Goal: Information Seeking & Learning: Learn about a topic

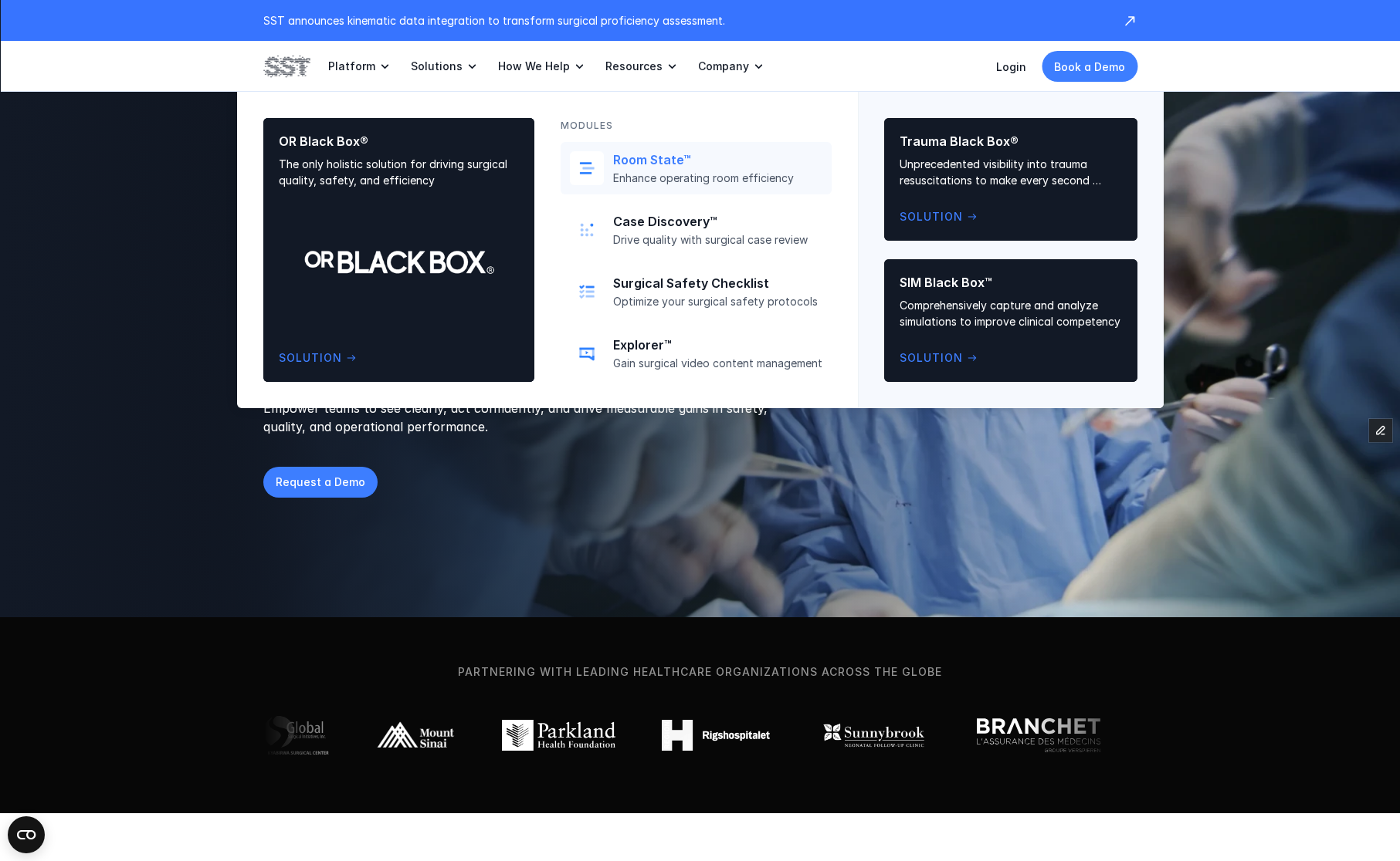
click at [646, 183] on p "Enhance operating room efficiency" at bounding box center [718, 178] width 209 height 14
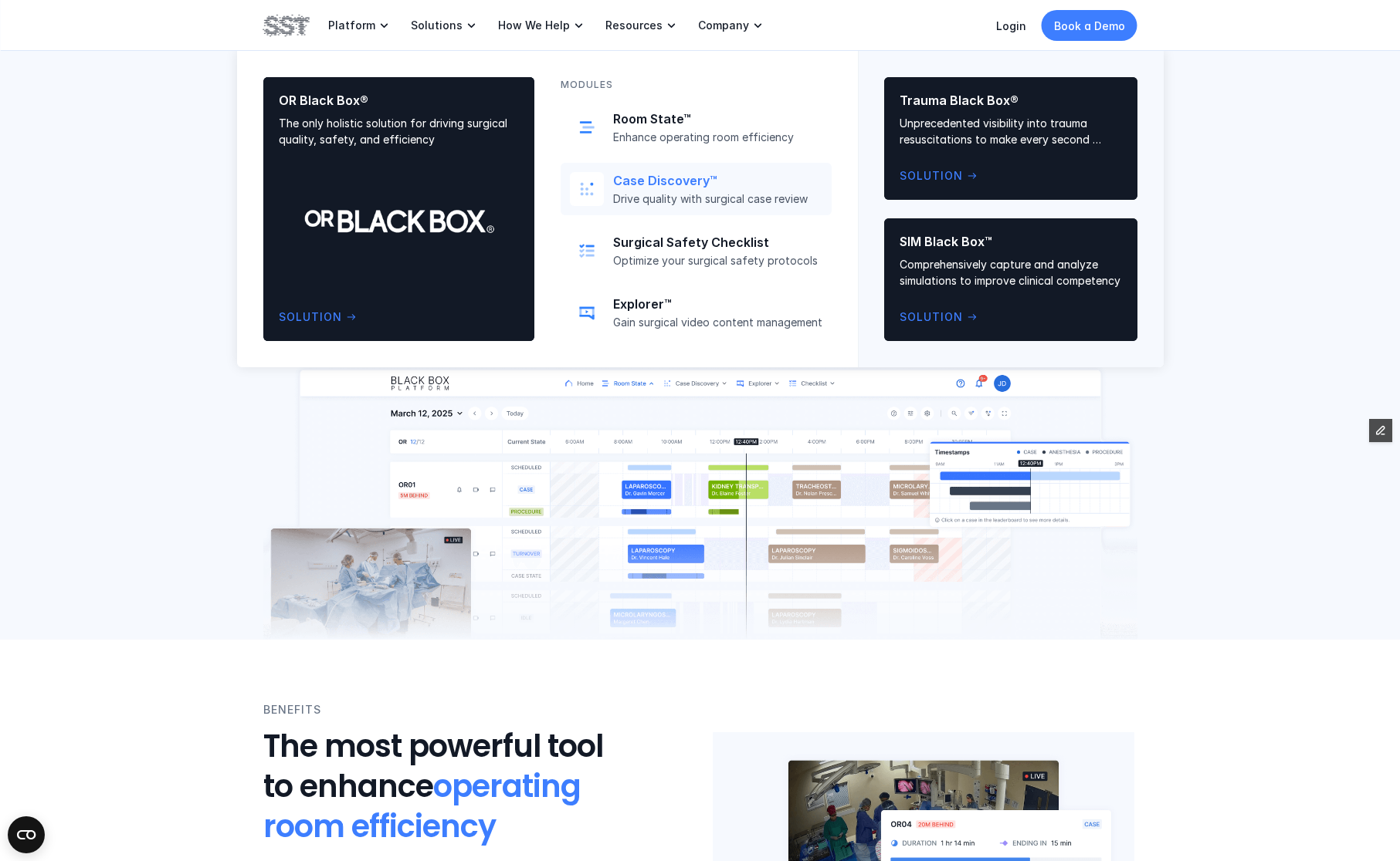
click at [664, 175] on p "Case Discovery™" at bounding box center [718, 181] width 209 height 16
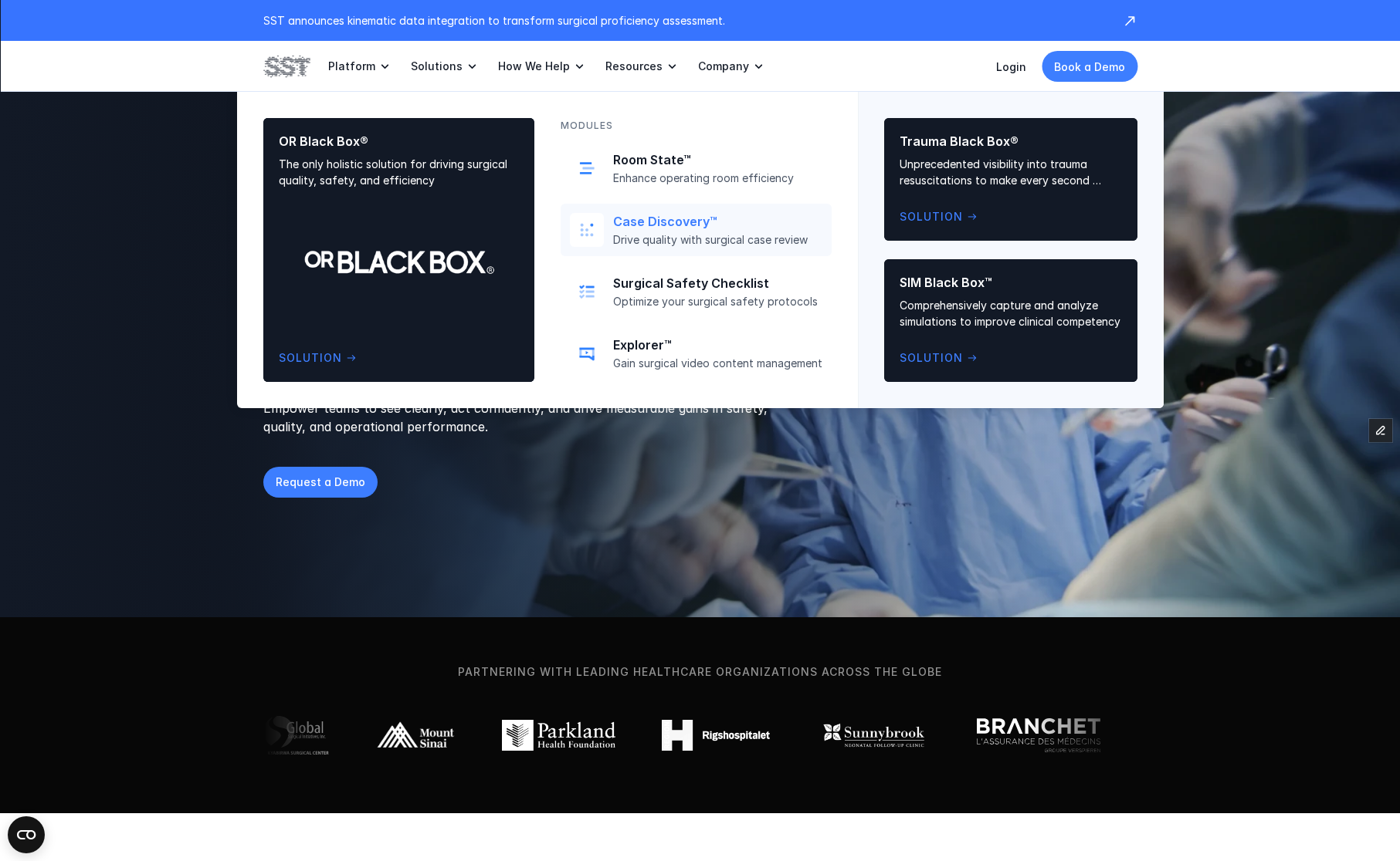
click at [650, 224] on p "Case Discovery™" at bounding box center [718, 222] width 209 height 16
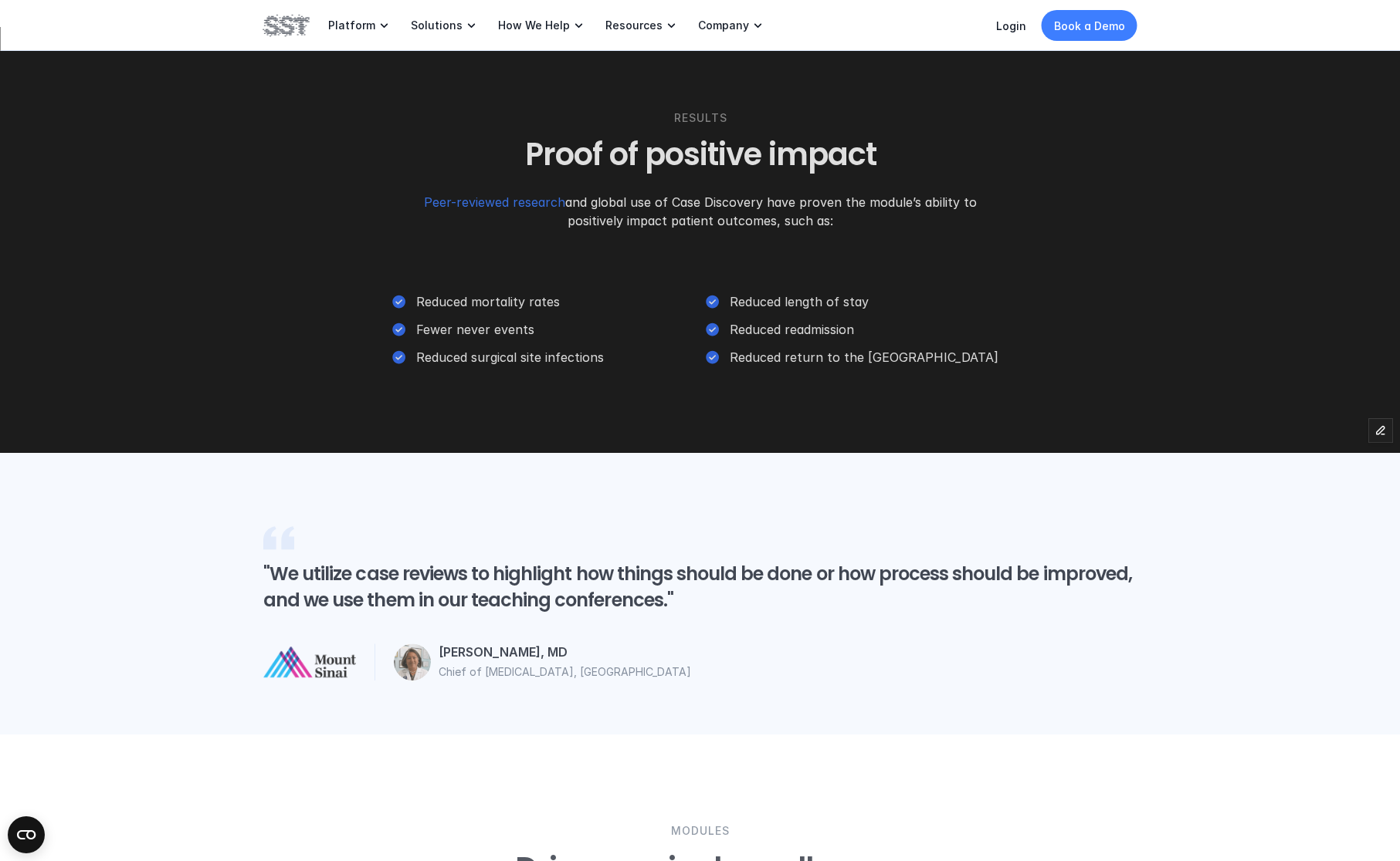
scroll to position [3015, 0]
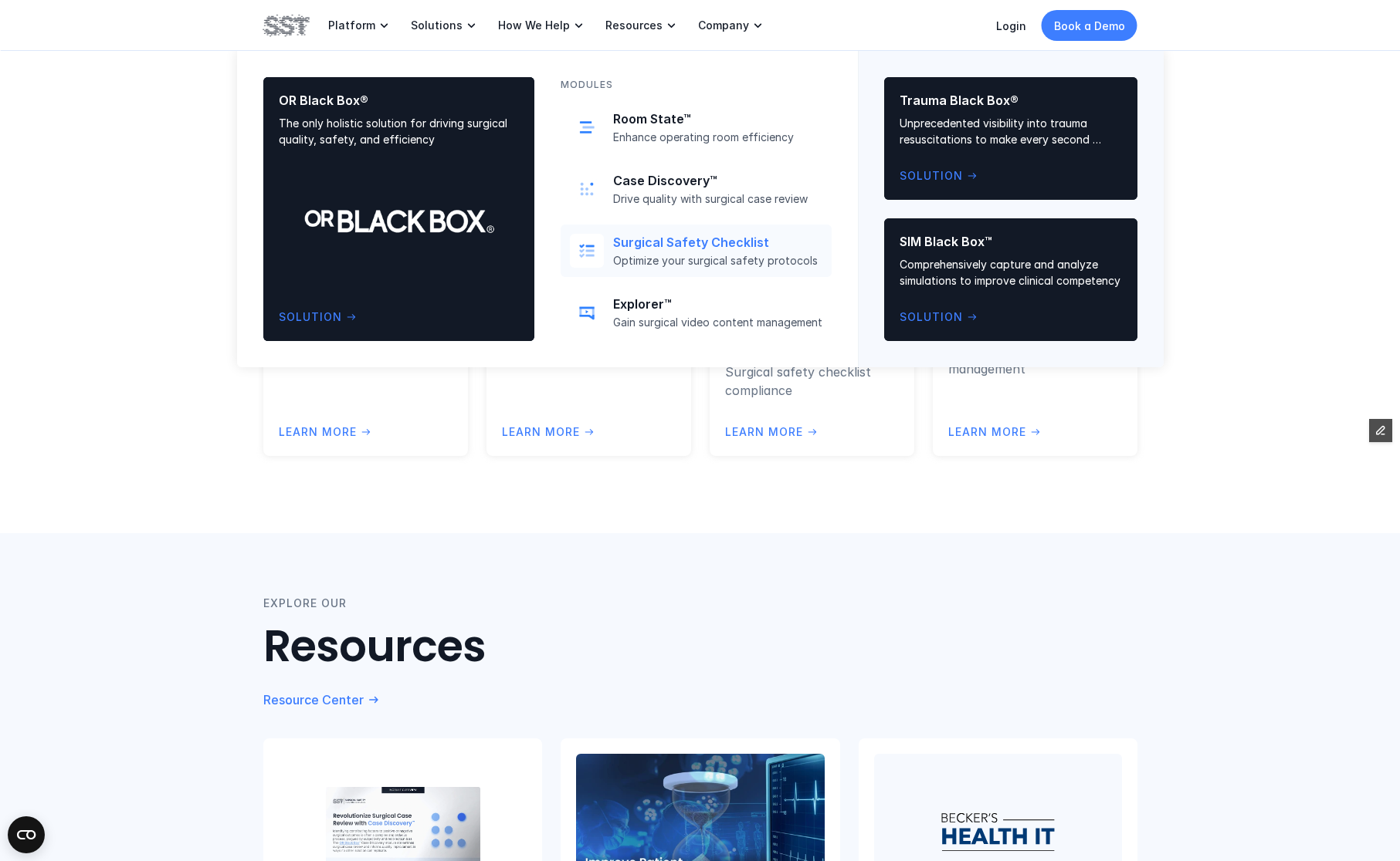
click at [657, 261] on p "Optimize your surgical safety protocols" at bounding box center [718, 261] width 209 height 14
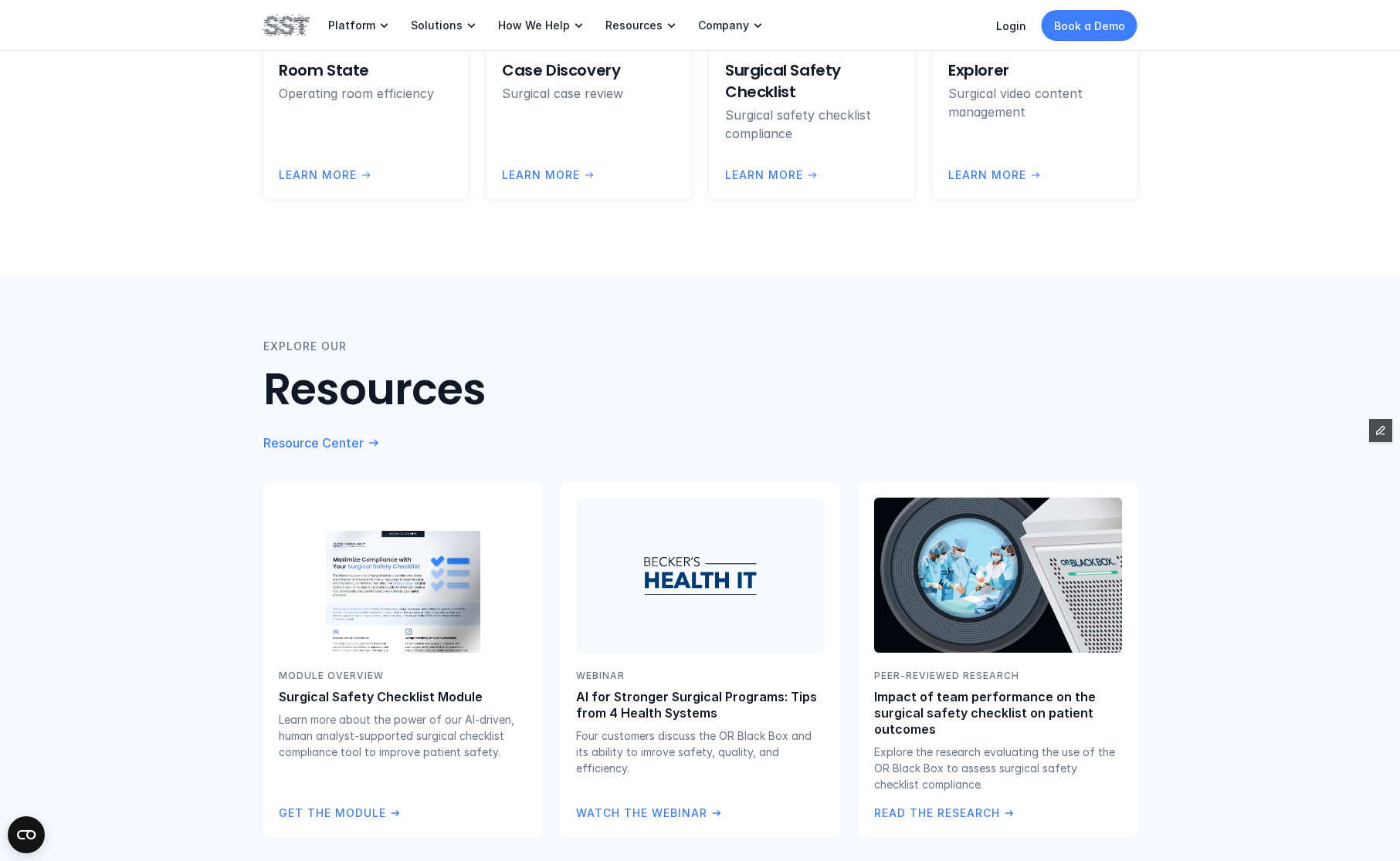
scroll to position [2761, 0]
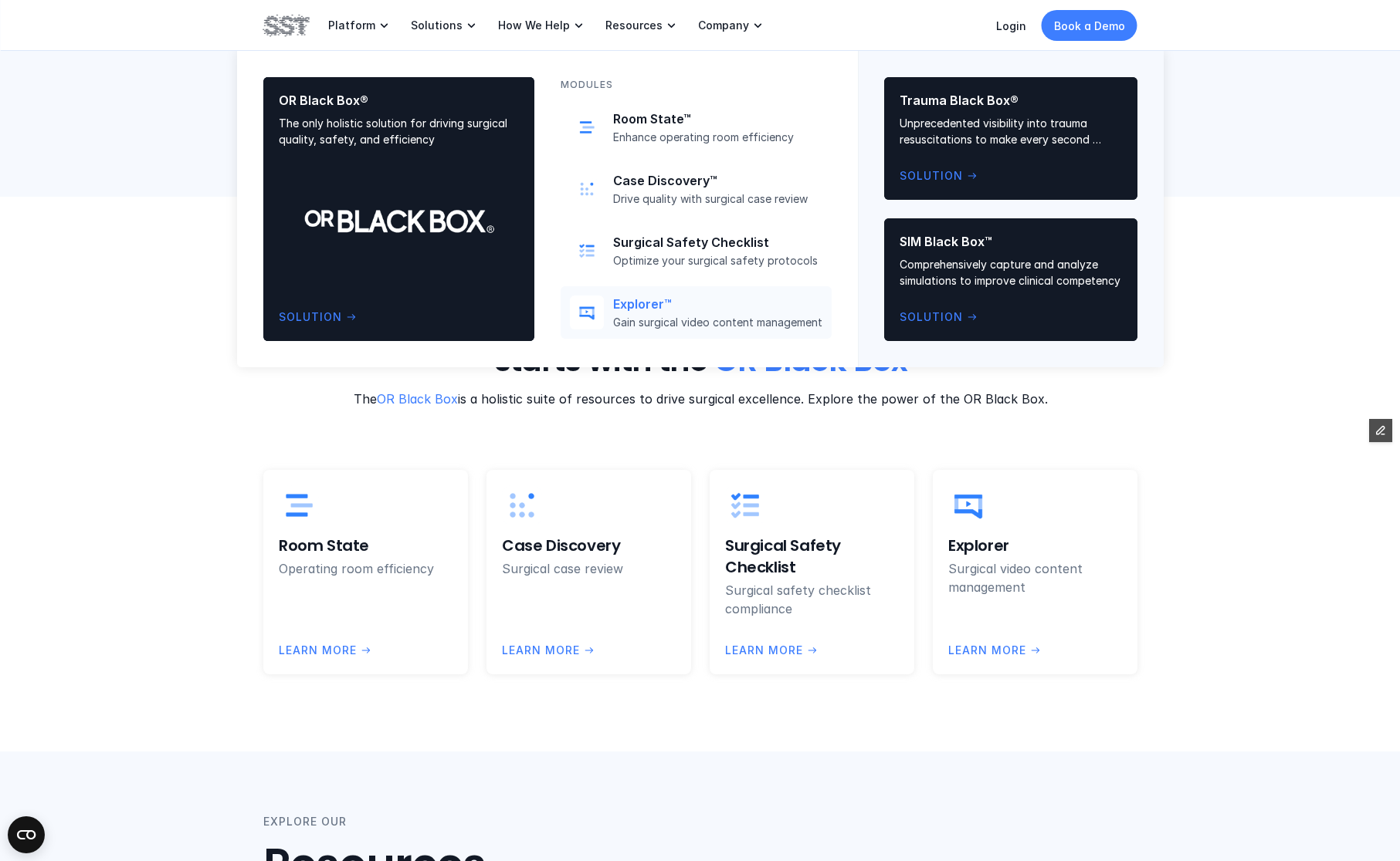
click at [697, 302] on p "Explorer™" at bounding box center [718, 305] width 209 height 16
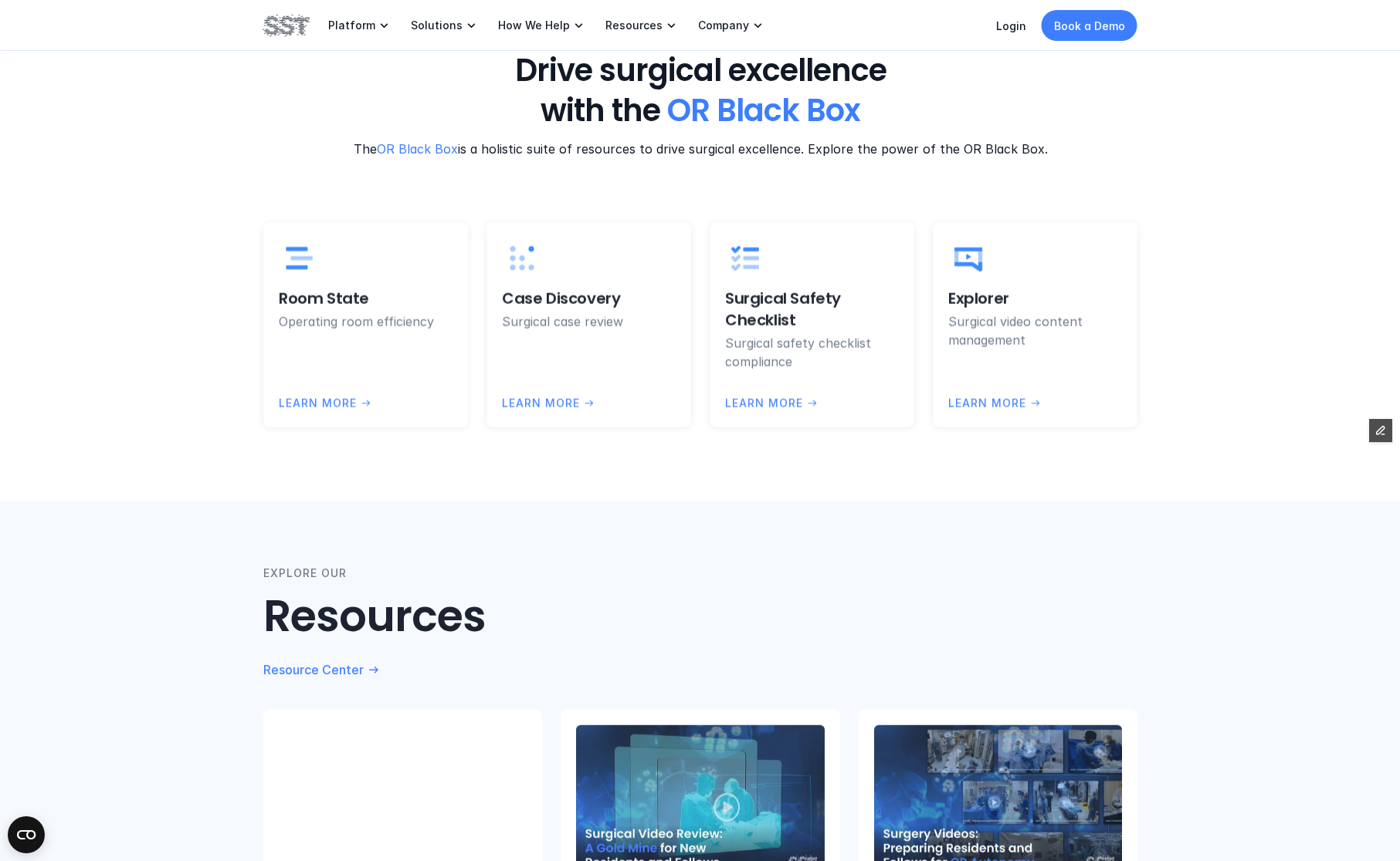
scroll to position [3406, 0]
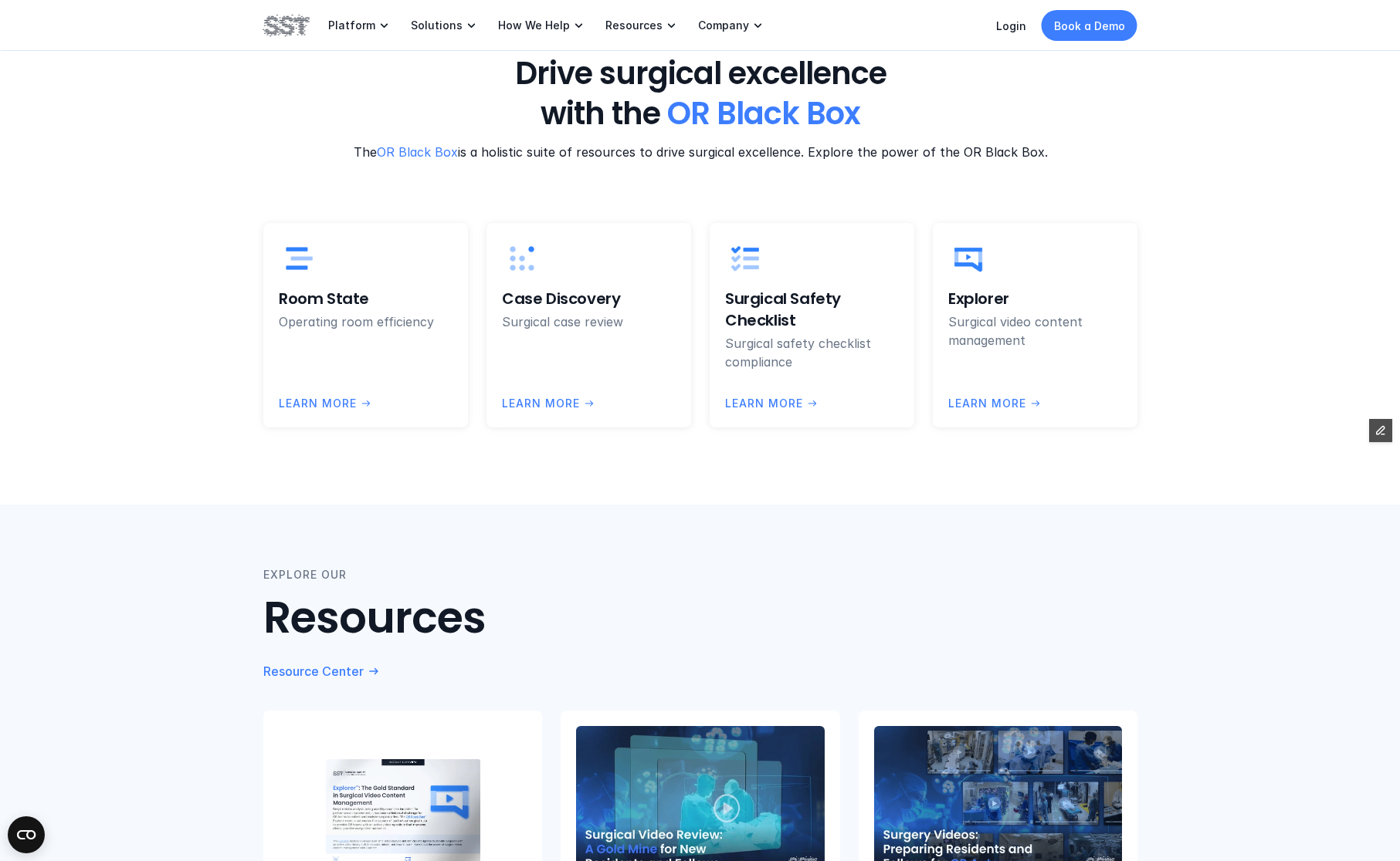
click at [284, 35] on img at bounding box center [286, 25] width 46 height 26
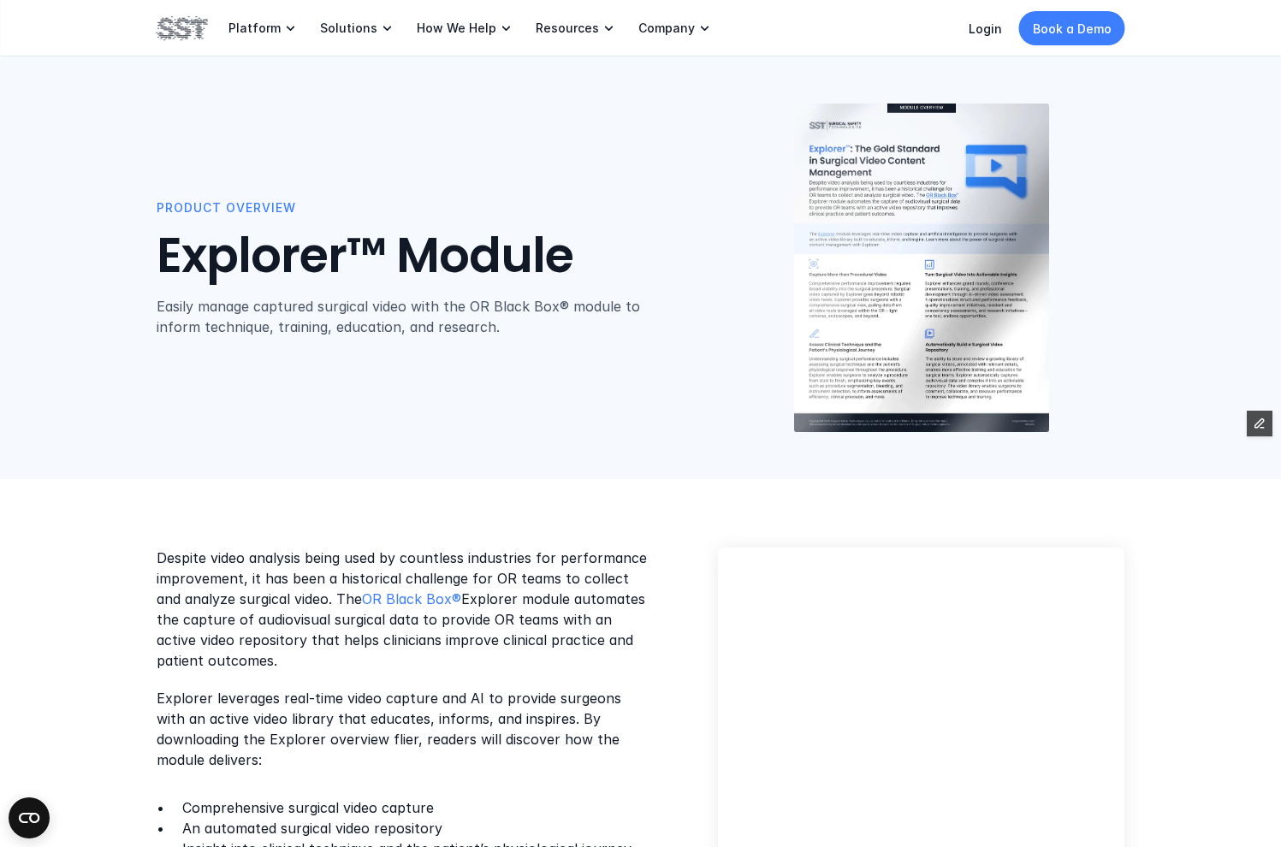
click at [168, 29] on img at bounding box center [182, 28] width 51 height 29
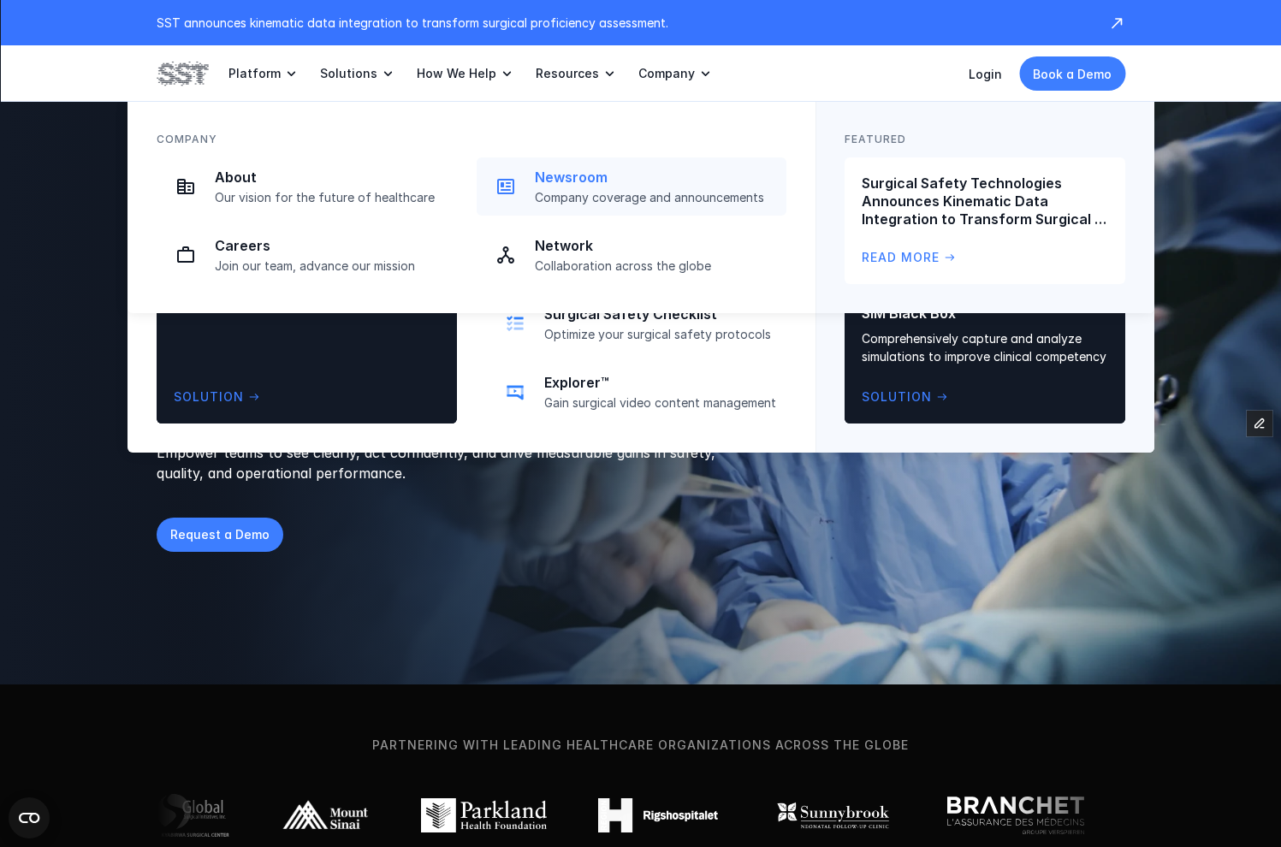
click at [531, 188] on link "Newsroom Company coverage and announcements" at bounding box center [632, 186] width 310 height 58
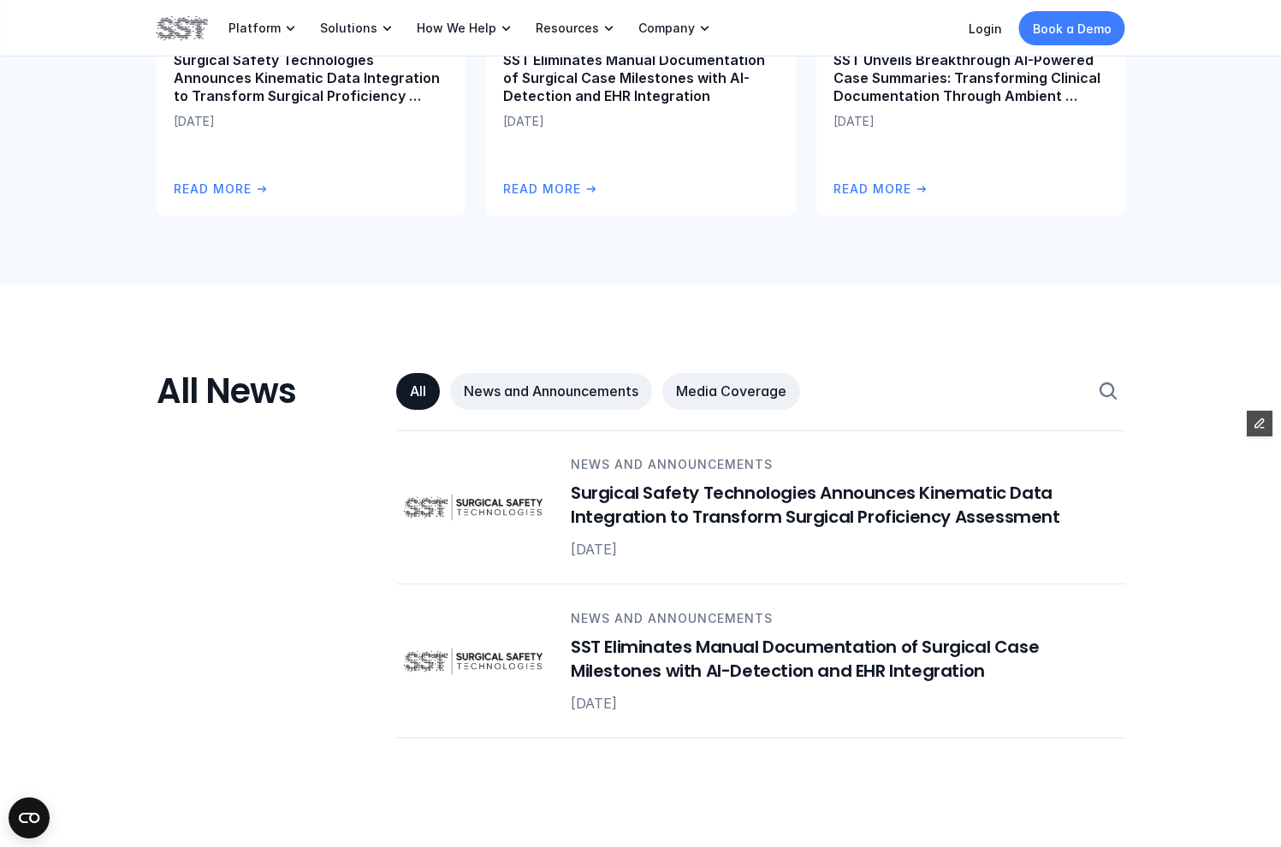
scroll to position [682, 0]
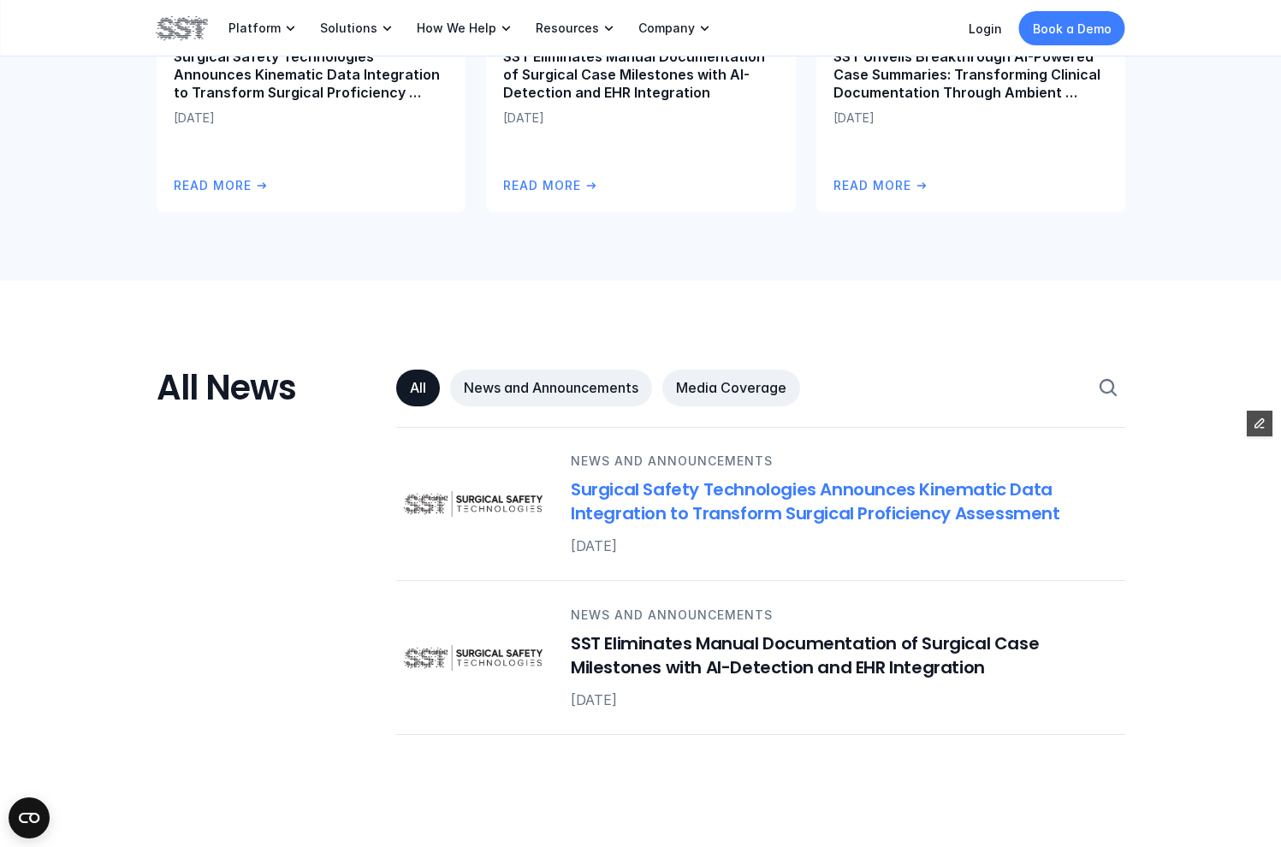
click at [624, 467] on p "News and Announcements" at bounding box center [672, 461] width 202 height 19
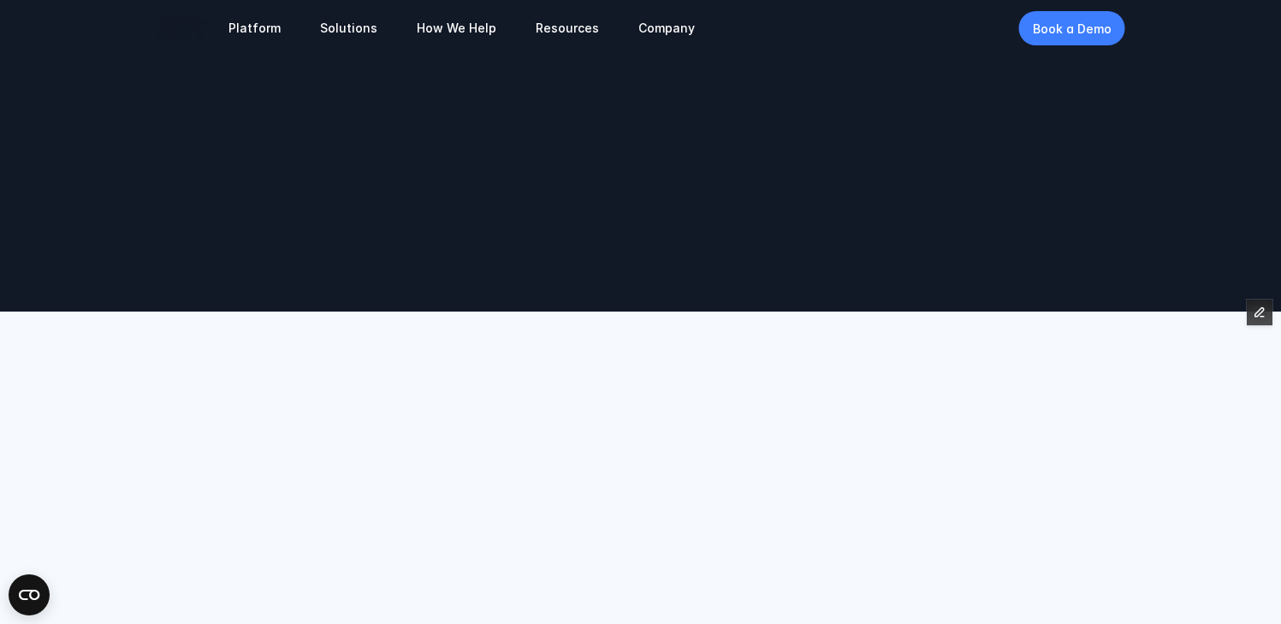
scroll to position [682, 0]
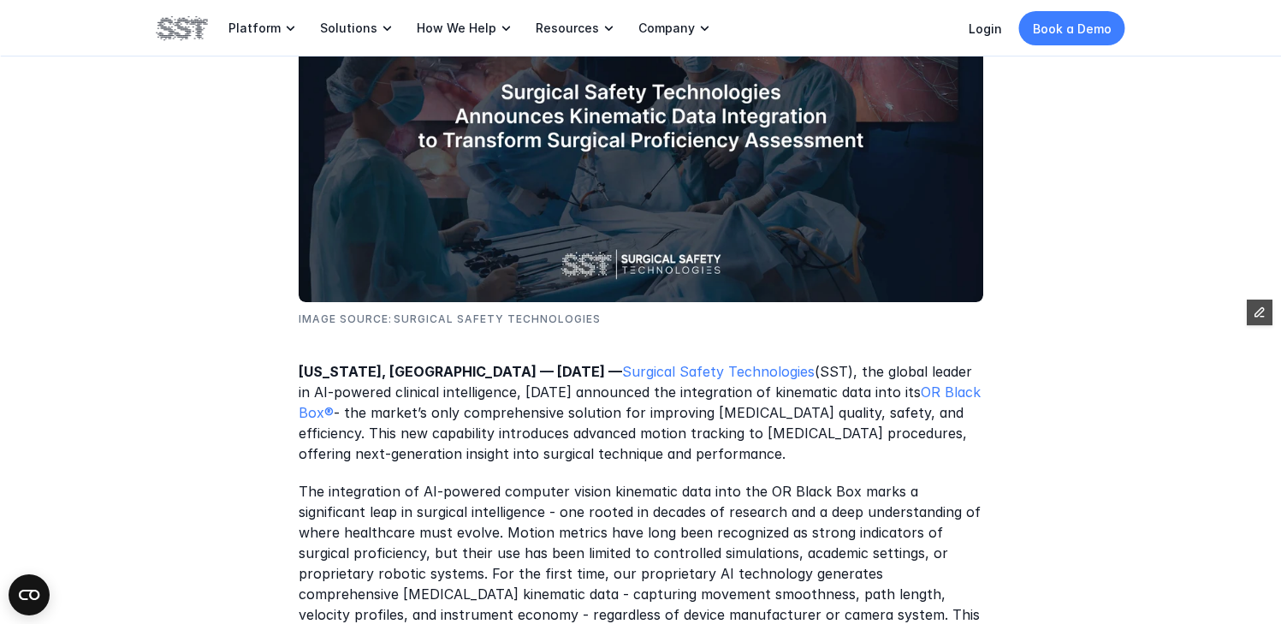
scroll to position [680, 0]
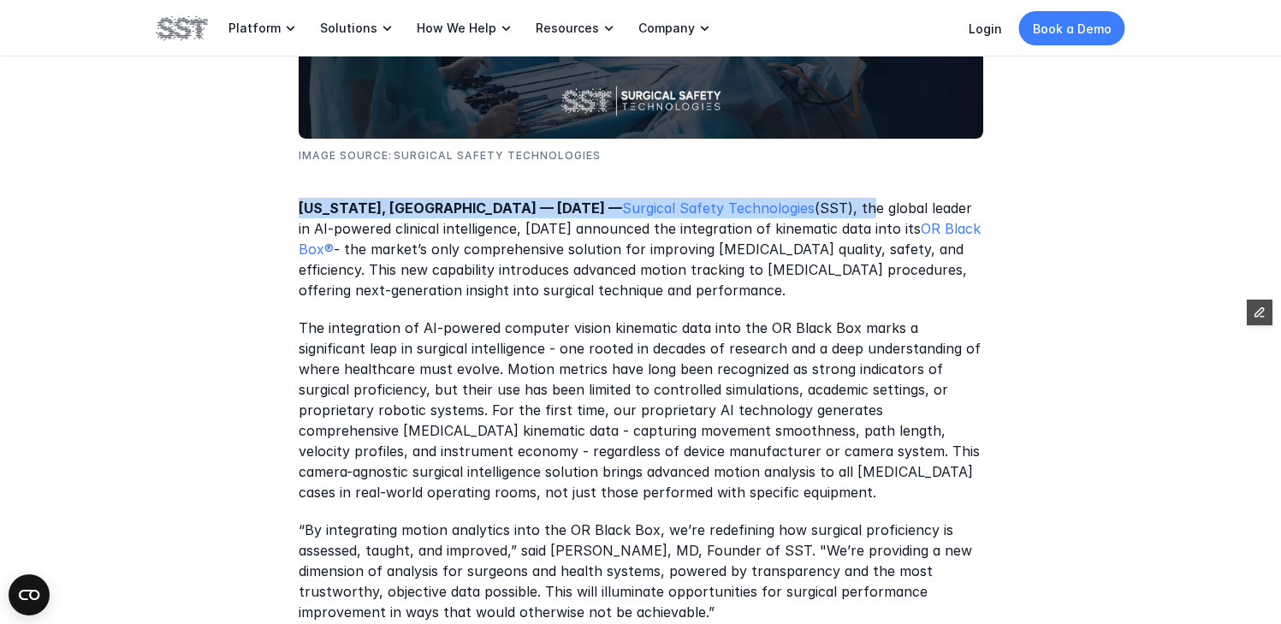
drag, startPoint x: 762, startPoint y: 211, endPoint x: 282, endPoint y: 211, distance: 480.2
click at [282, 211] on div "Image Source: Surgical Safety Technologies New York, NY — July 29, 2025 — Surgi…" at bounding box center [640, 636] width 1281 height 1850
copy p "New York, NY — July 29, 2025 — Surgical Safety Technologies (SST), t"
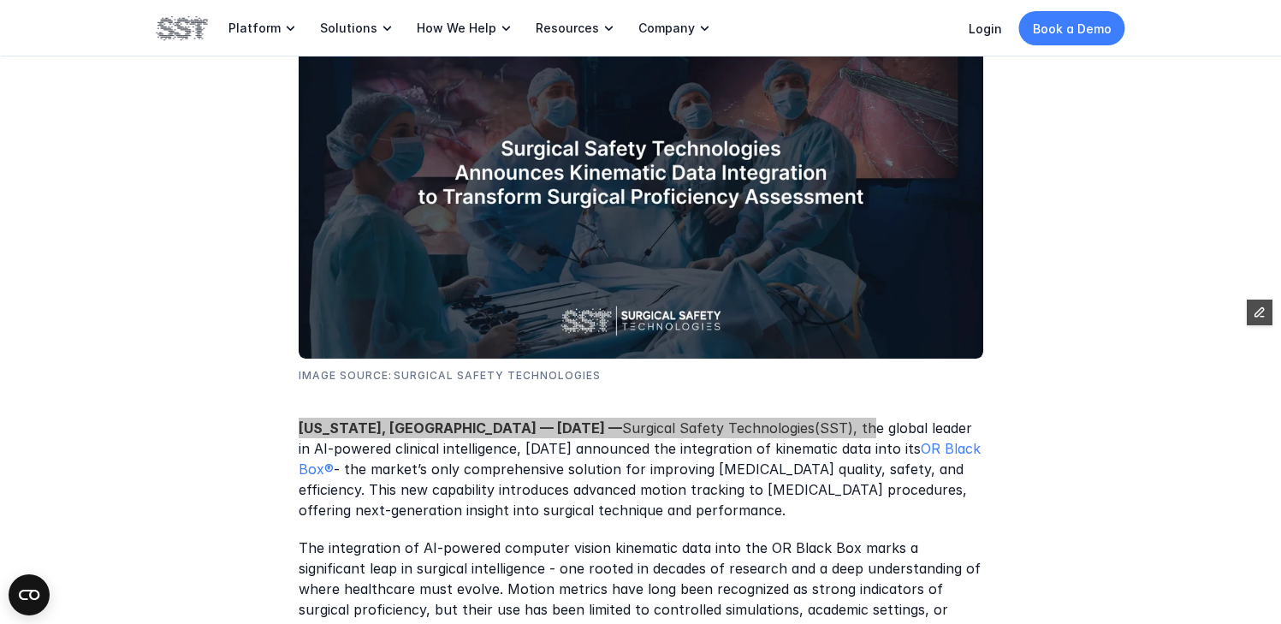
scroll to position [454, 0]
